Goal: Task Accomplishment & Management: Manage account settings

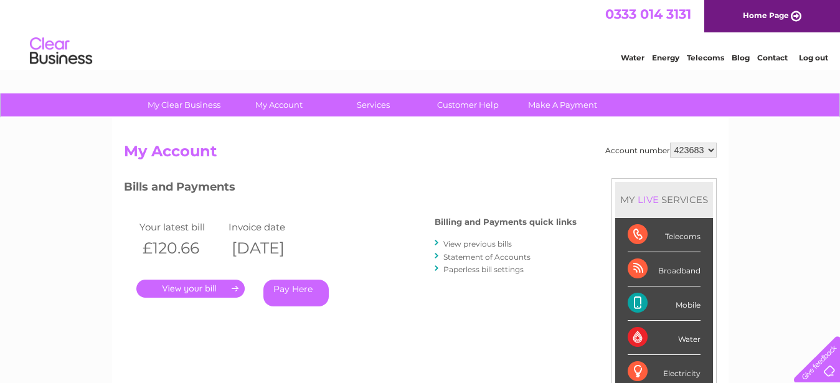
click at [670, 143] on select "423683 913455" at bounding box center [693, 150] width 47 height 15
select select "913455"
click option "913455" at bounding box center [0, 0] width 0 height 0
click at [204, 288] on link "." at bounding box center [190, 289] width 108 height 18
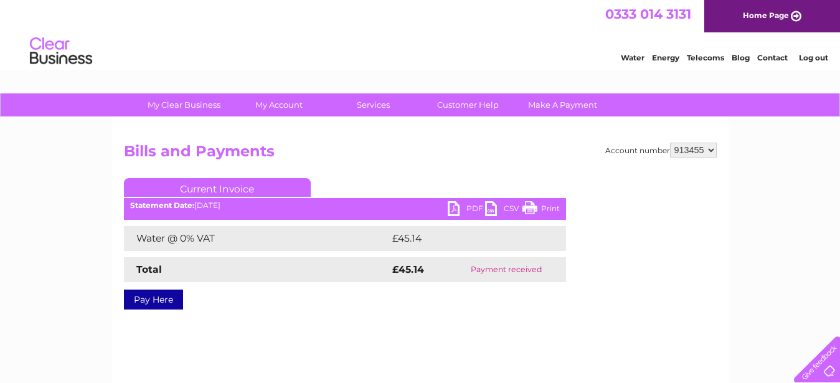
click at [460, 209] on link "PDF" at bounding box center [466, 210] width 37 height 18
